Goal: Task Accomplishment & Management: Manage account settings

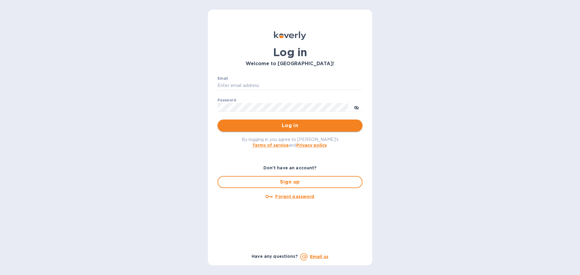
type input "bibiana.piza@cslexp.com"
click at [308, 126] on span "Log in" at bounding box center [289, 125] width 135 height 7
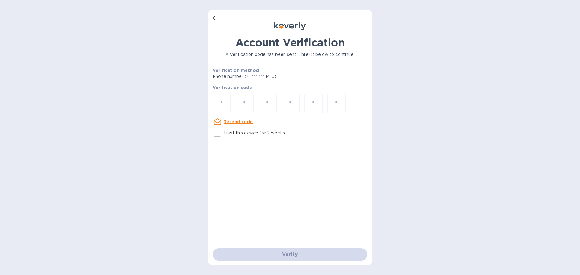
click at [226, 99] on div at bounding box center [222, 103] width 18 height 21
click at [226, 119] on u "Resend code" at bounding box center [238, 121] width 29 height 5
click at [307, 138] on div "Trust this device for 2 weeks" at bounding box center [290, 133] width 155 height 13
click at [246, 121] on u "Resend code" at bounding box center [238, 121] width 29 height 5
drag, startPoint x: 335, startPoint y: 208, endPoint x: 329, endPoint y: 201, distance: 8.8
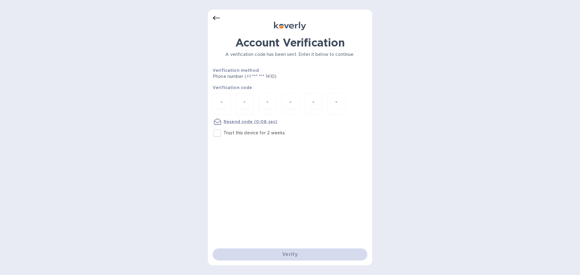
click at [335, 208] on div "Account Verification A verification code has been sent. Enter it below to conti…" at bounding box center [290, 142] width 155 height 213
click at [219, 135] on input "Trust this device for 2 weeks" at bounding box center [217, 133] width 13 height 13
checkbox input "true"
click at [226, 102] on div at bounding box center [222, 103] width 18 height 21
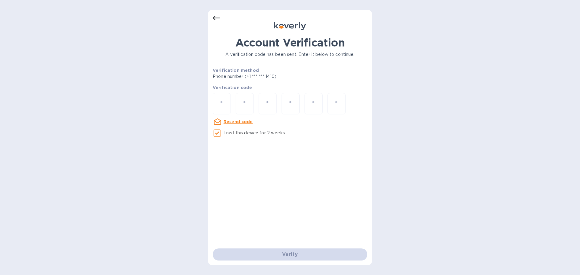
click at [219, 106] on input "number" at bounding box center [222, 103] width 8 height 11
click at [229, 108] on div at bounding box center [222, 103] width 18 height 21
click at [220, 110] on div at bounding box center [222, 103] width 18 height 21
click at [219, 135] on input "Trust this device for 2 weeks" at bounding box center [217, 133] width 13 height 13
checkbox input "true"
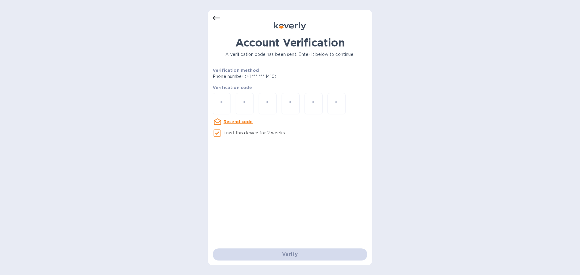
click at [221, 103] on input "number" at bounding box center [222, 103] width 8 height 11
click at [224, 132] on p "Trust this device for 2 weeks" at bounding box center [254, 133] width 61 height 6
click at [224, 132] on input "Trust this device for 2 weeks" at bounding box center [217, 133] width 13 height 13
checkbox input "true"
click at [227, 101] on div at bounding box center [222, 103] width 18 height 21
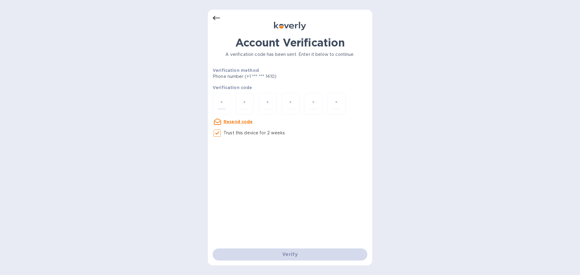
click at [278, 72] on p "Verification method" at bounding box center [268, 70] width 110 height 6
click at [218, 134] on input "Trust this device for 2 weeks" at bounding box center [217, 133] width 13 height 13
checkbox input "true"
click at [268, 49] on h1 "Account Verification" at bounding box center [290, 42] width 155 height 13
click at [220, 18] on div at bounding box center [290, 18] width 155 height 7
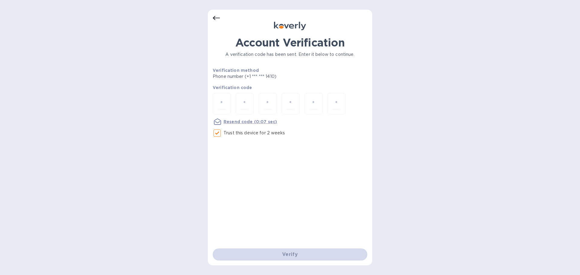
click at [216, 16] on icon at bounding box center [216, 18] width 7 height 7
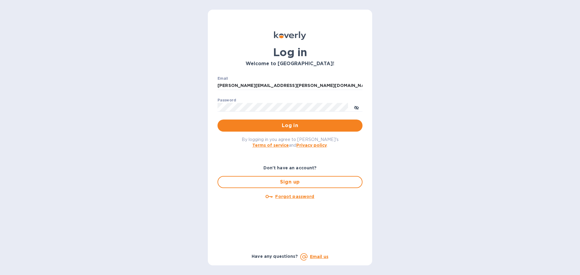
click at [217, 19] on div "Log in Welcome to [GEOGRAPHIC_DATA]! Email [PERSON_NAME][EMAIL_ADDRESS][PERSON_…" at bounding box center [290, 138] width 164 height 256
click at [288, 126] on span "Log in" at bounding box center [289, 125] width 135 height 7
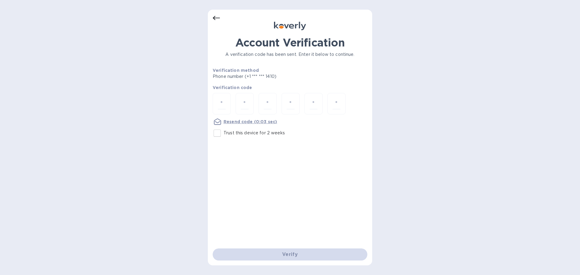
click at [220, 135] on input "Trust this device for 2 weeks" at bounding box center [217, 133] width 13 height 13
checkbox input "true"
click at [219, 111] on div at bounding box center [222, 103] width 18 height 21
click at [215, 20] on icon at bounding box center [216, 18] width 7 height 7
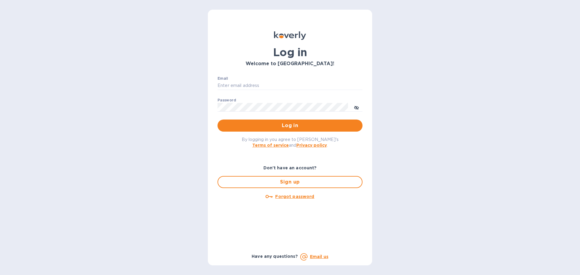
type input "[PERSON_NAME][EMAIL_ADDRESS][PERSON_NAME][DOMAIN_NAME]"
click at [233, 151] on div "By logging in you agree to [PERSON_NAME]'s Terms of service and Privacy policy ." at bounding box center [290, 142] width 155 height 21
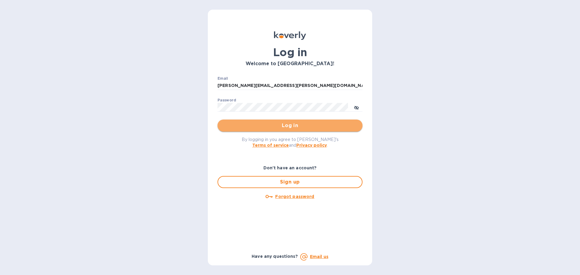
click at [241, 130] on button "Log in" at bounding box center [290, 126] width 145 height 12
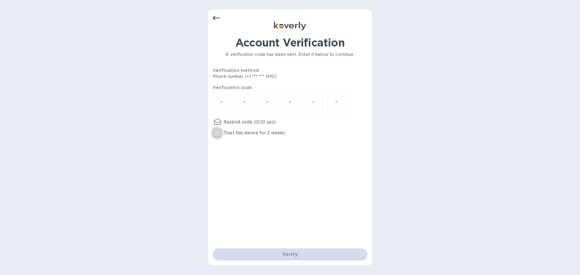
click at [222, 135] on input "Trust this device for 2 weeks" at bounding box center [217, 133] width 13 height 13
checkbox input "true"
click at [222, 102] on input "number" at bounding box center [222, 103] width 8 height 11
drag, startPoint x: 221, startPoint y: 100, endPoint x: 222, endPoint y: 103, distance: 3.0
click at [222, 103] on input "number" at bounding box center [222, 103] width 8 height 11
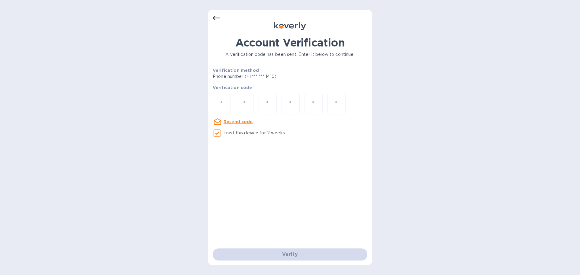
click at [222, 103] on input "number" at bounding box center [222, 103] width 8 height 11
